Goal: Obtain resource: Download file/media

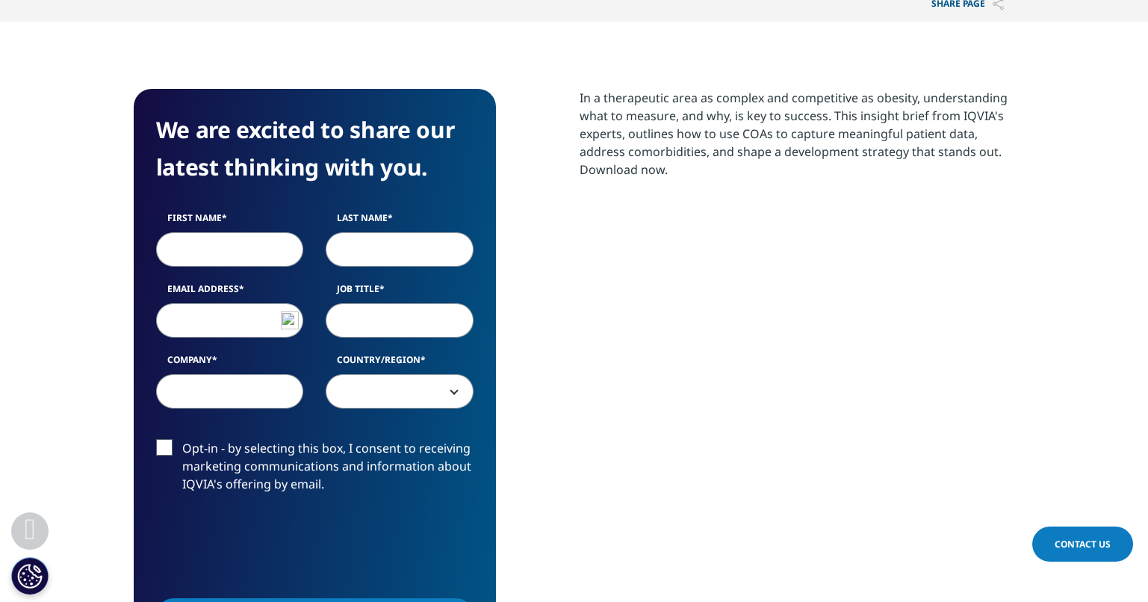
scroll to position [627, 0]
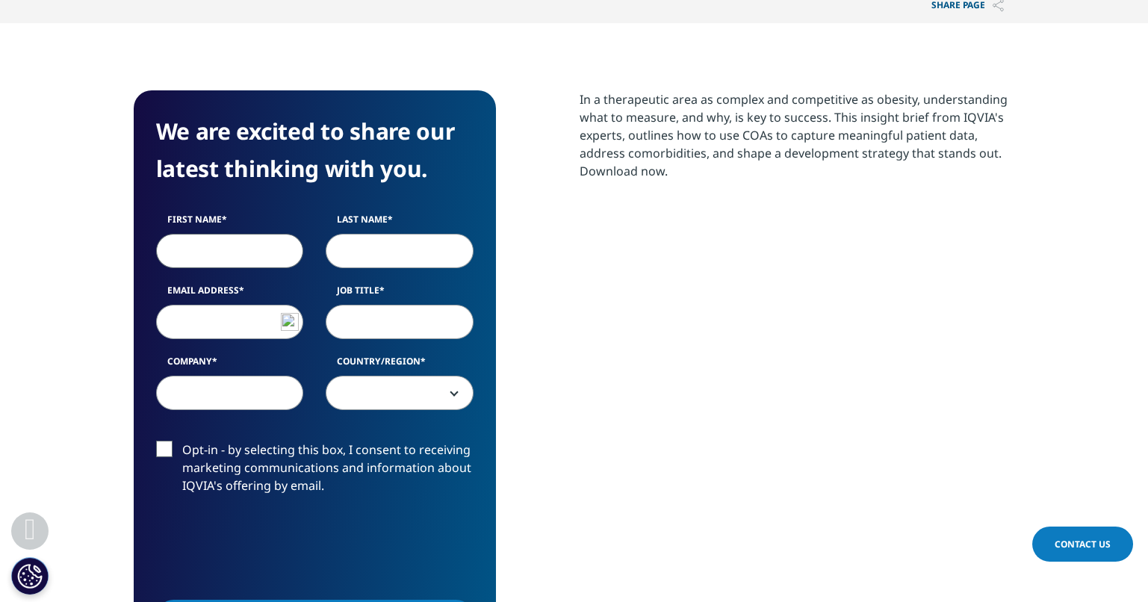
click at [225, 259] on input "First Name" at bounding box center [230, 251] width 148 height 34
type input "[PERSON_NAME]"
type input "[EMAIL_ADDRESS][DOMAIN_NAME]"
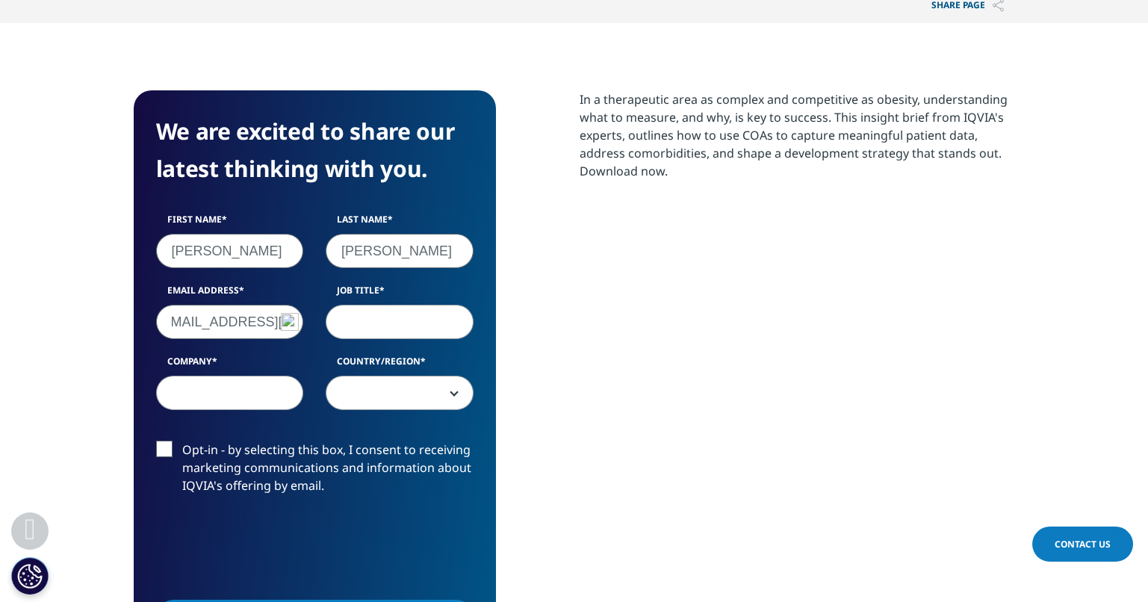
scroll to position [0, 0]
paste input "Clinical Research Senior Medical Scientist"
type input "Clinical Research Senior Medical Scientist"
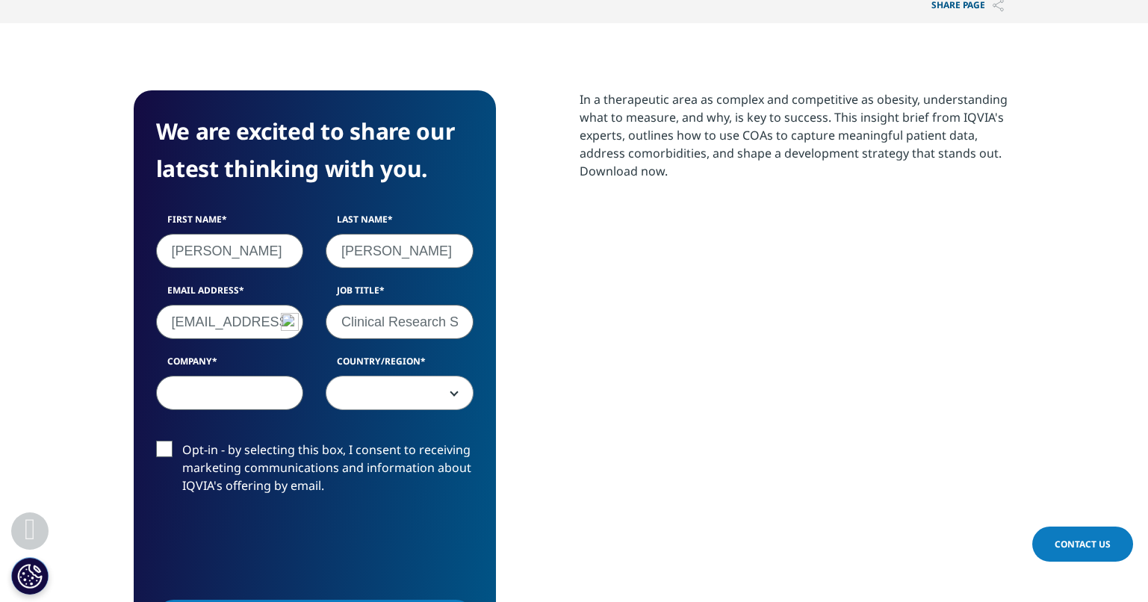
click at [262, 391] on input "Company" at bounding box center [230, 393] width 148 height 34
type input "AMGEN"
click at [451, 393] on b at bounding box center [451, 393] width 0 height 0
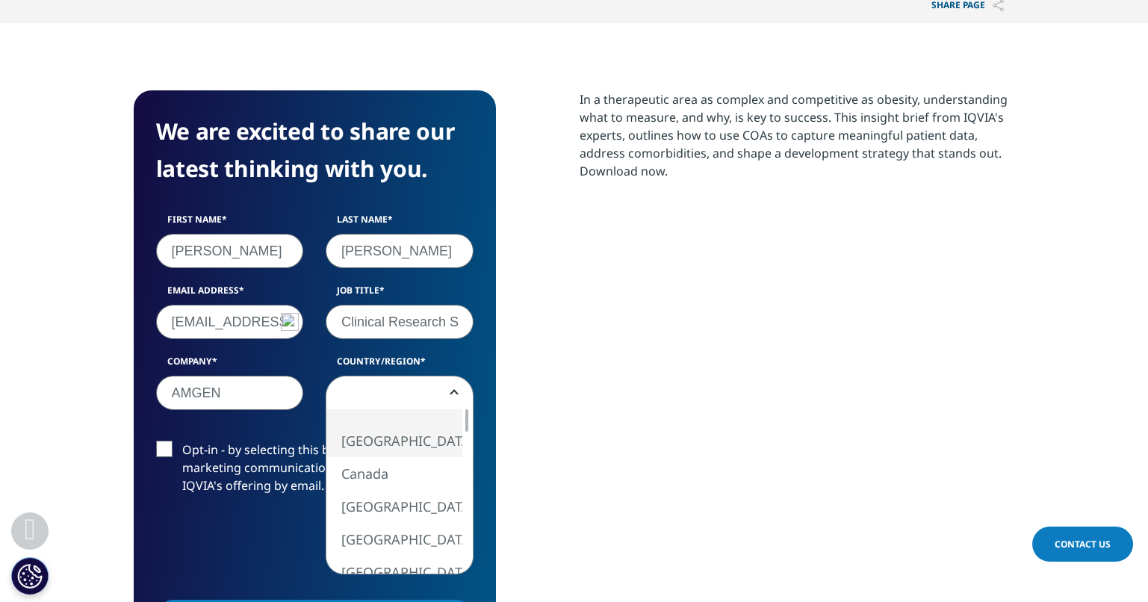
select select "[GEOGRAPHIC_DATA]"
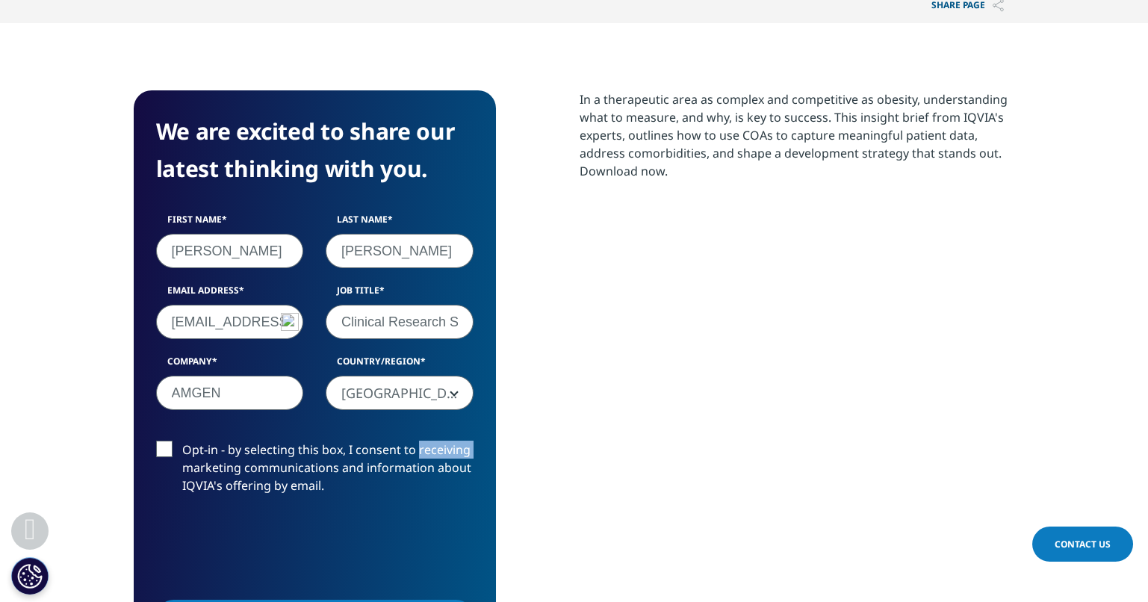
click at [422, 451] on label "Opt-in - by selecting this box, I consent to receiving marketing communications…" at bounding box center [315, 472] width 318 height 62
click at [182, 441] on input "Opt-in - by selecting this box, I consent to receiving marketing communications…" at bounding box center [182, 441] width 0 height 0
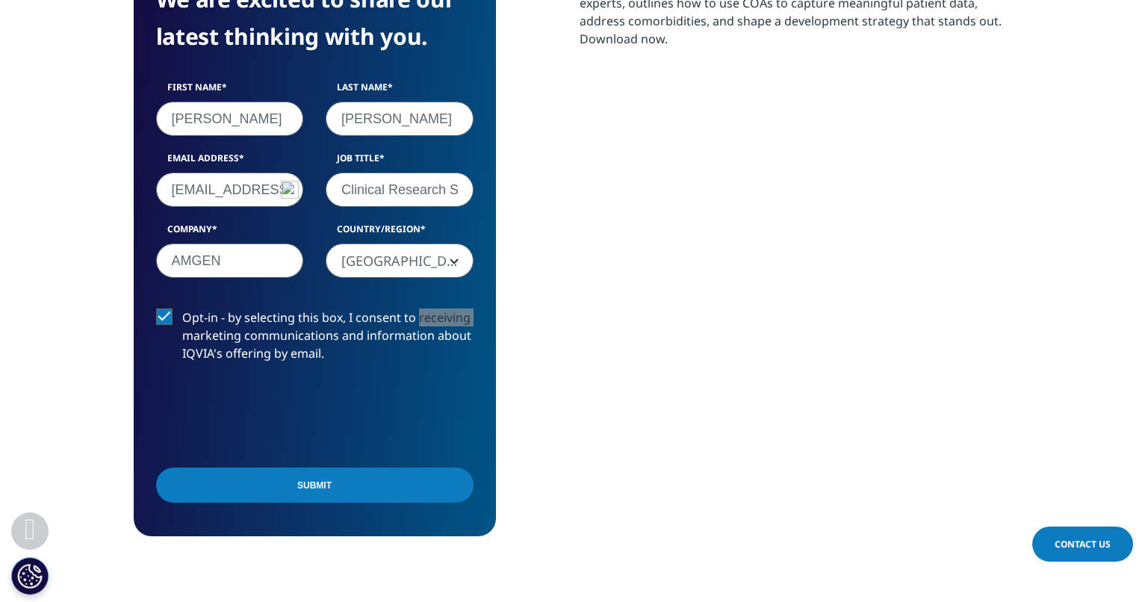
scroll to position [761, 0]
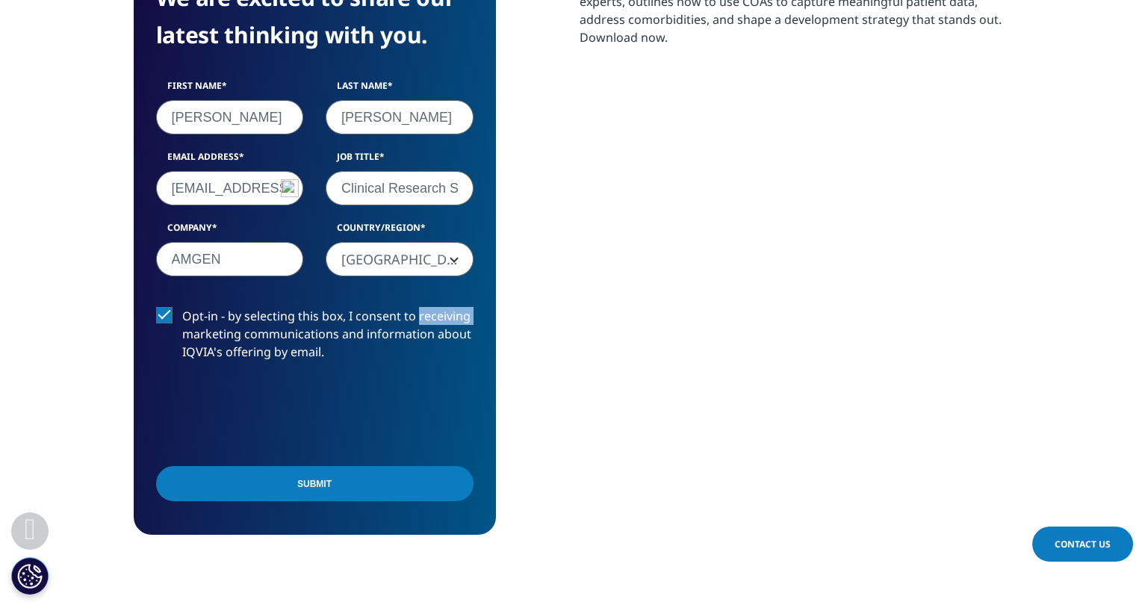
click at [359, 486] on input "Submit" at bounding box center [315, 483] width 318 height 35
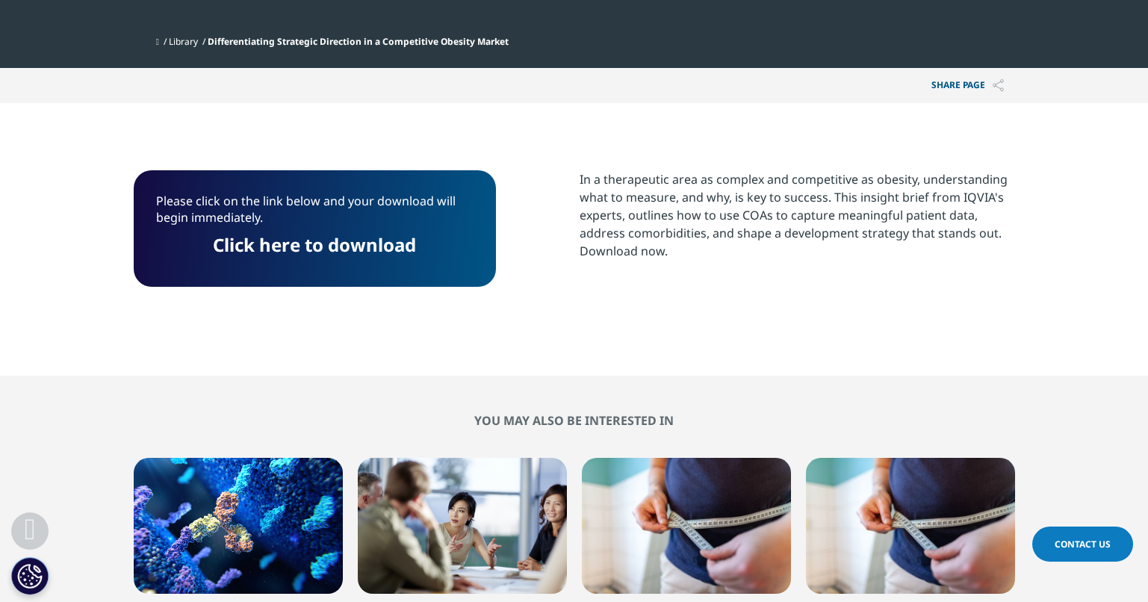
scroll to position [541, 0]
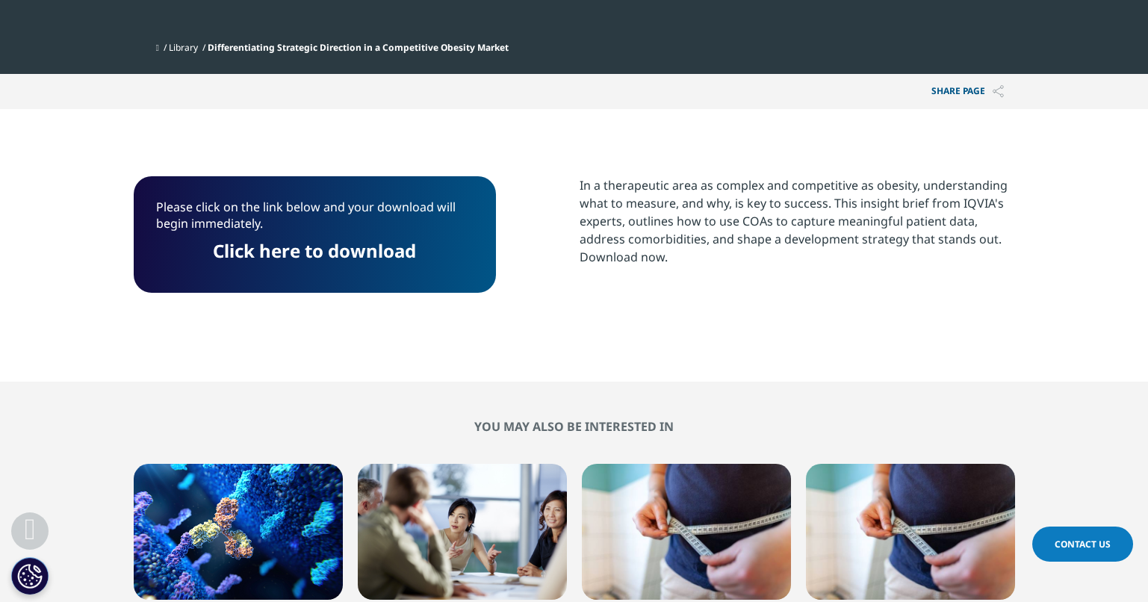
click at [353, 250] on link "Click here to download" at bounding box center [314, 250] width 203 height 25
